Goal: Check status: Check status

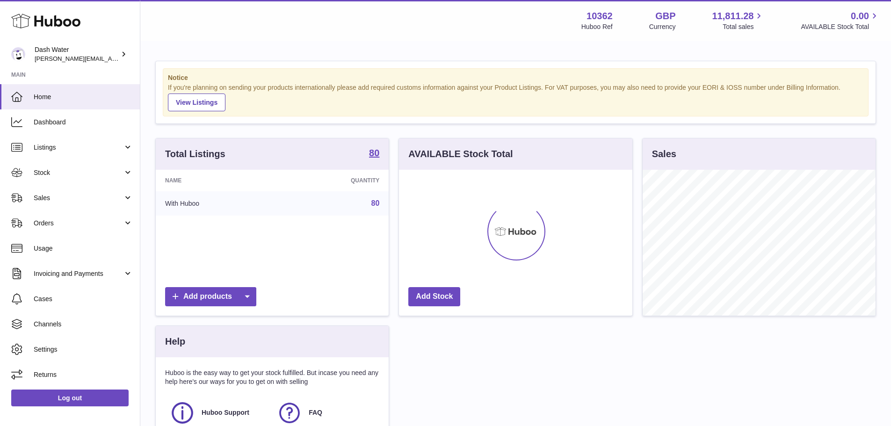
scroll to position [146, 233]
click at [36, 194] on span "Sales" at bounding box center [78, 198] width 89 height 9
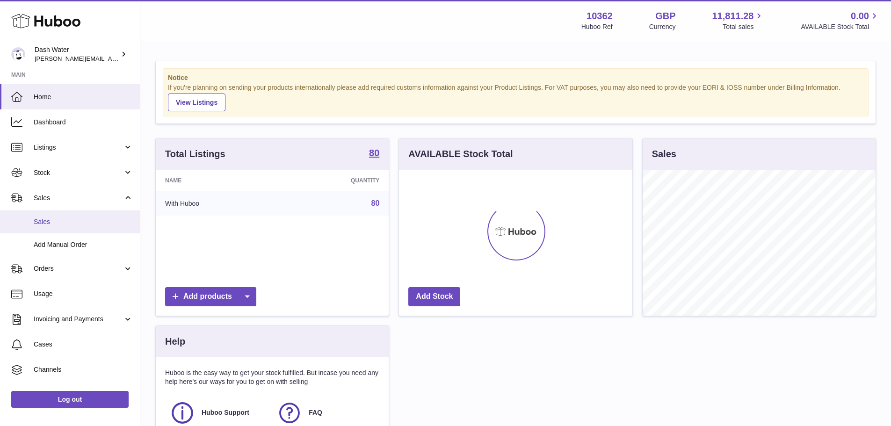
click at [68, 221] on span "Sales" at bounding box center [83, 221] width 99 height 9
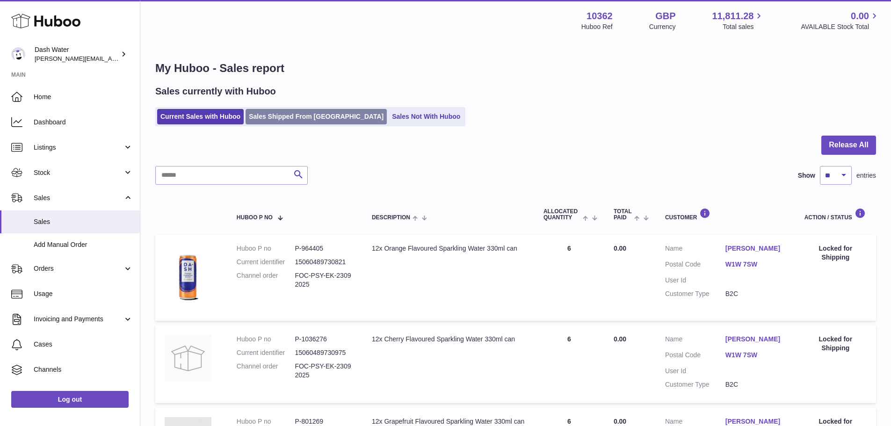
click at [273, 118] on link "Sales Shipped From [GEOGRAPHIC_DATA]" at bounding box center [316, 116] width 141 height 15
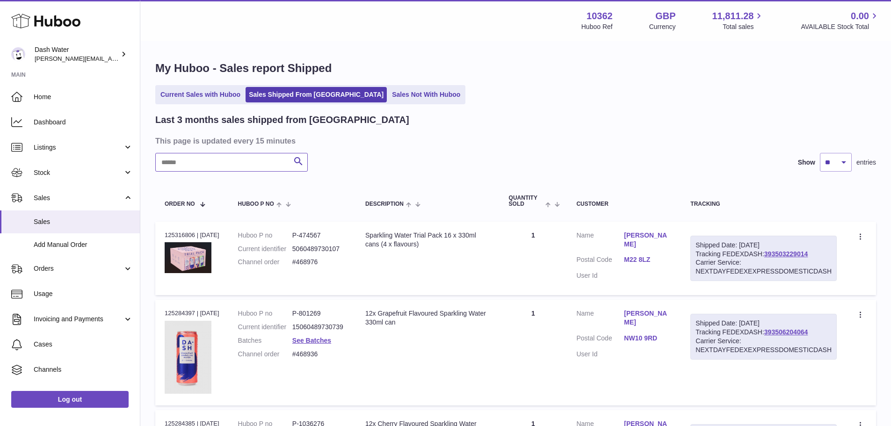
click at [226, 168] on input "text" at bounding box center [231, 162] width 152 height 19
type input "**********"
